Goal: Task Accomplishment & Management: Use online tool/utility

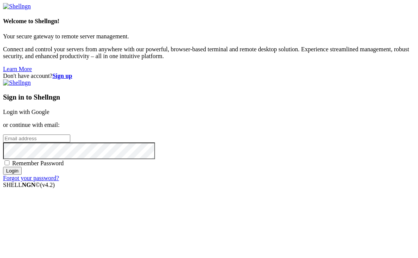
click at [49, 109] on link "Login with Google" at bounding box center [26, 112] width 46 height 6
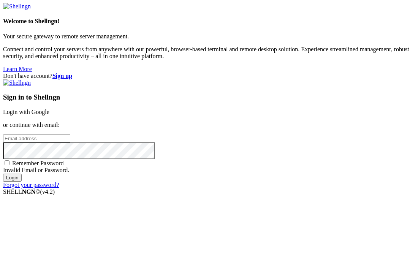
click at [274, 130] on div "Sign in to Shellngn Login with Google or continue with email: Remember Password…" at bounding box center [209, 133] width 412 height 109
click at [70, 135] on input "email" at bounding box center [36, 139] width 67 height 8
type input "[EMAIL_ADDRESS][DOMAIN_NAME]"
click at [3, 174] on input "Login" at bounding box center [12, 178] width 19 height 8
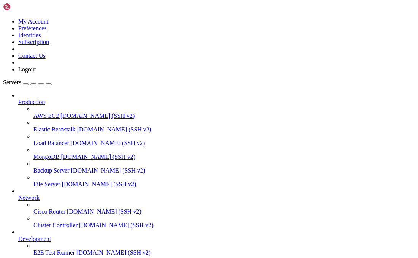
scroll to position [68, 0]
